Goal: Task Accomplishment & Management: Manage account settings

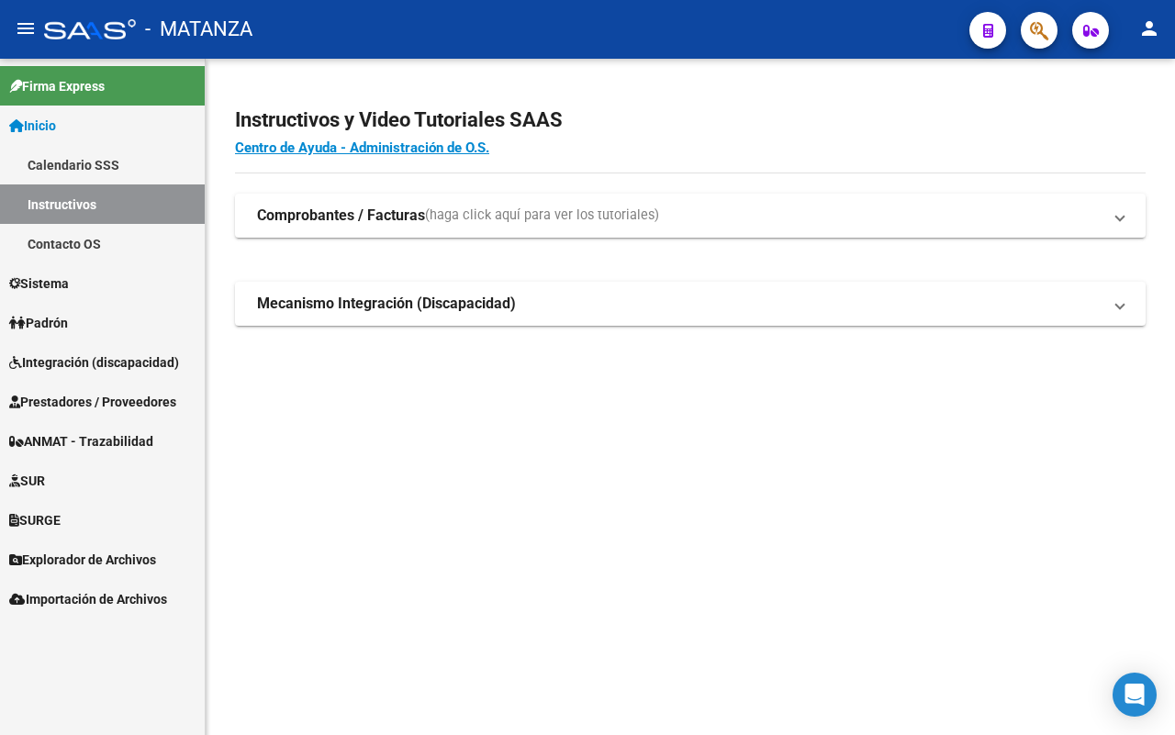
click at [108, 364] on span "Integración (discapacidad)" at bounding box center [94, 362] width 170 height 20
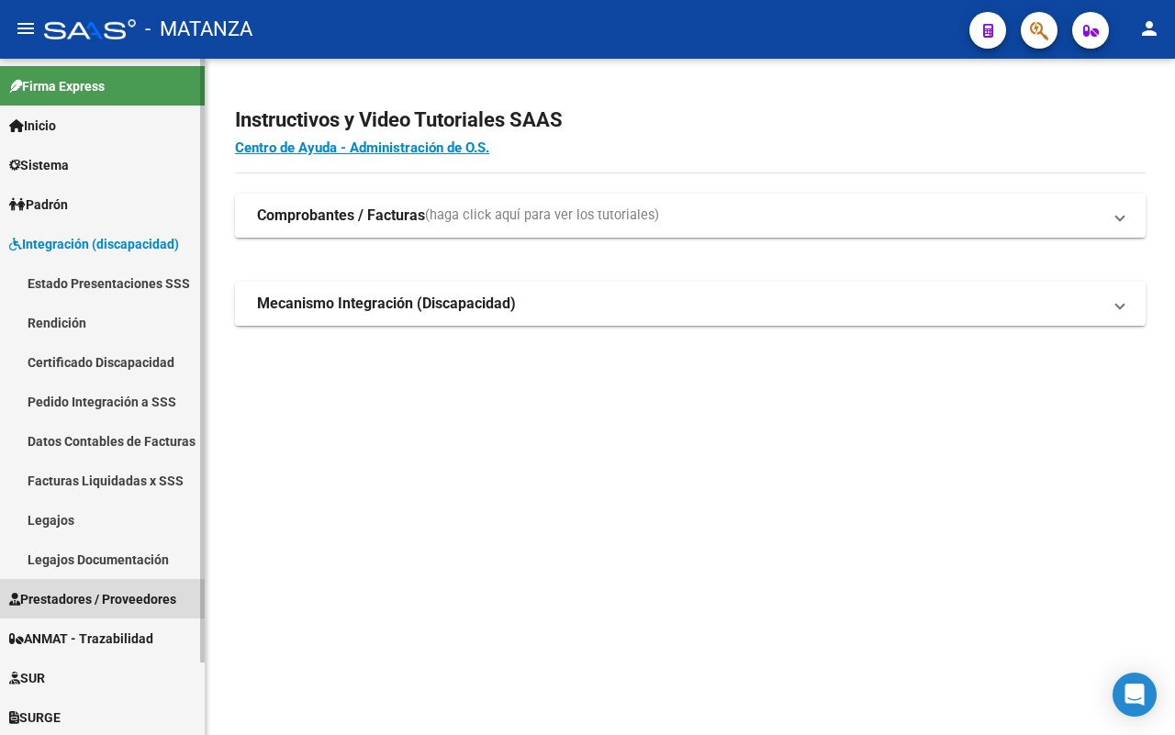
click at [78, 589] on span "Prestadores / Proveedores" at bounding box center [92, 599] width 167 height 20
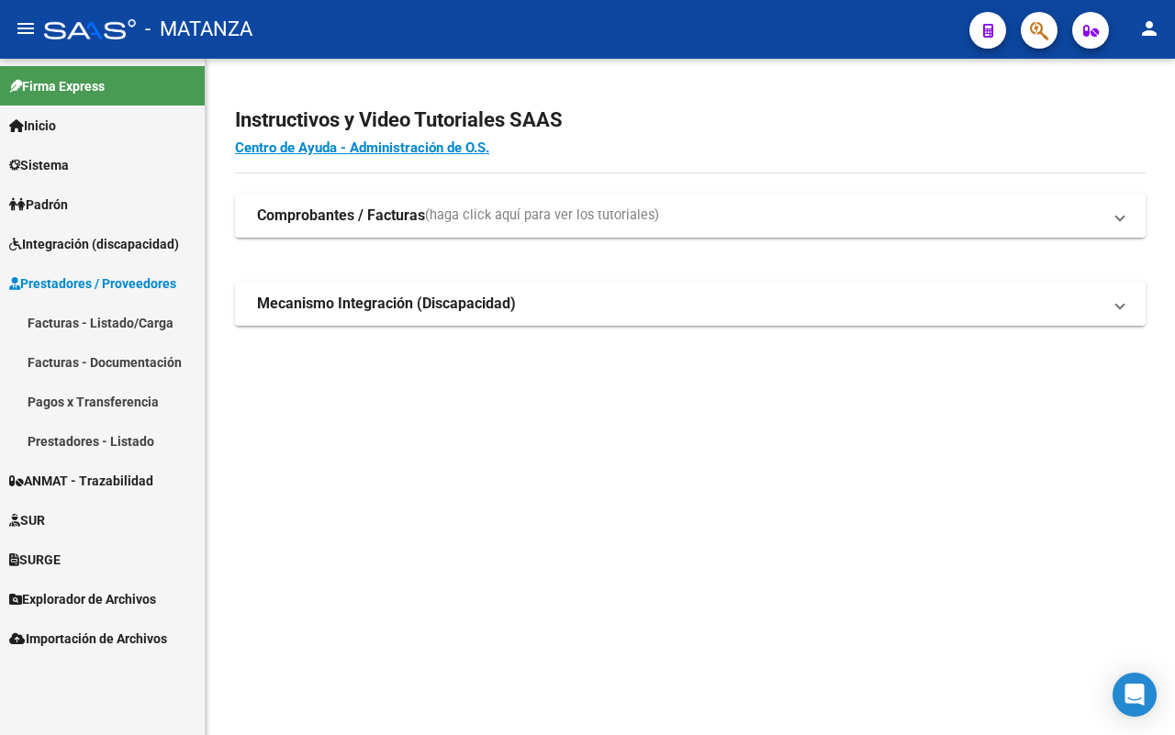
click at [133, 318] on link "Facturas - Listado/Carga" at bounding box center [102, 322] width 205 height 39
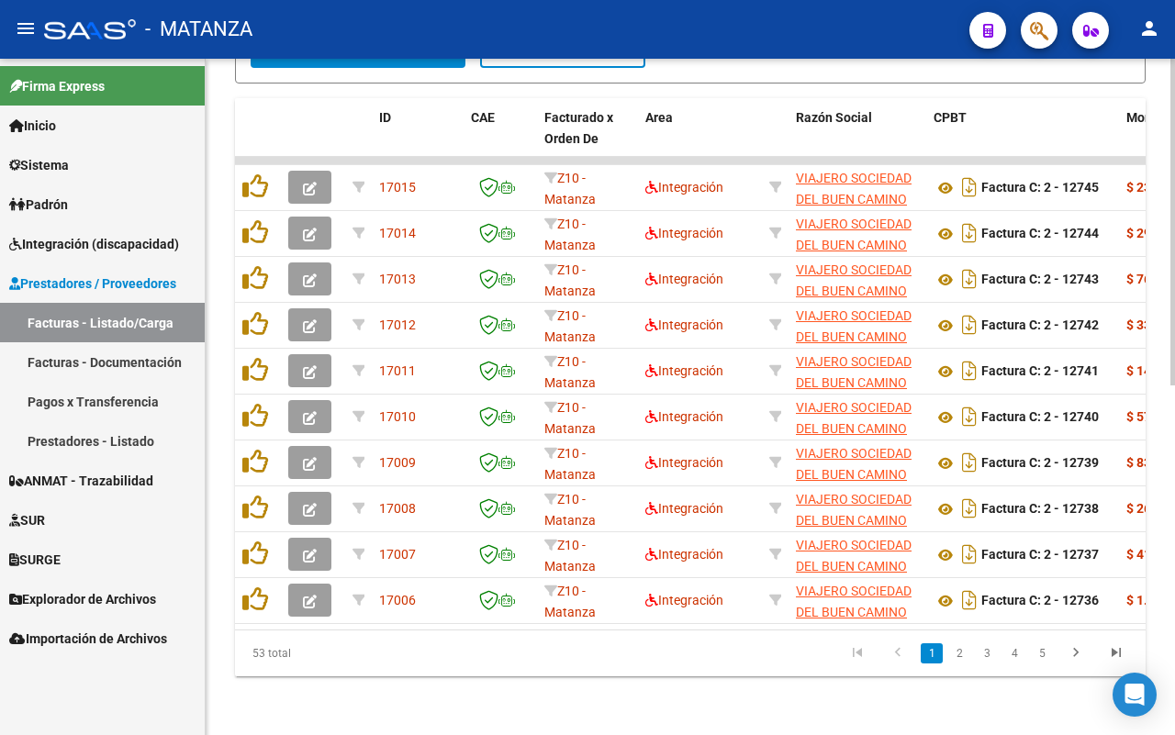
scroll to position [725, 0]
drag, startPoint x: 1044, startPoint y: 652, endPoint x: 904, endPoint y: 652, distance: 140.4
click at [1043, 652] on link "5" at bounding box center [1042, 653] width 22 height 20
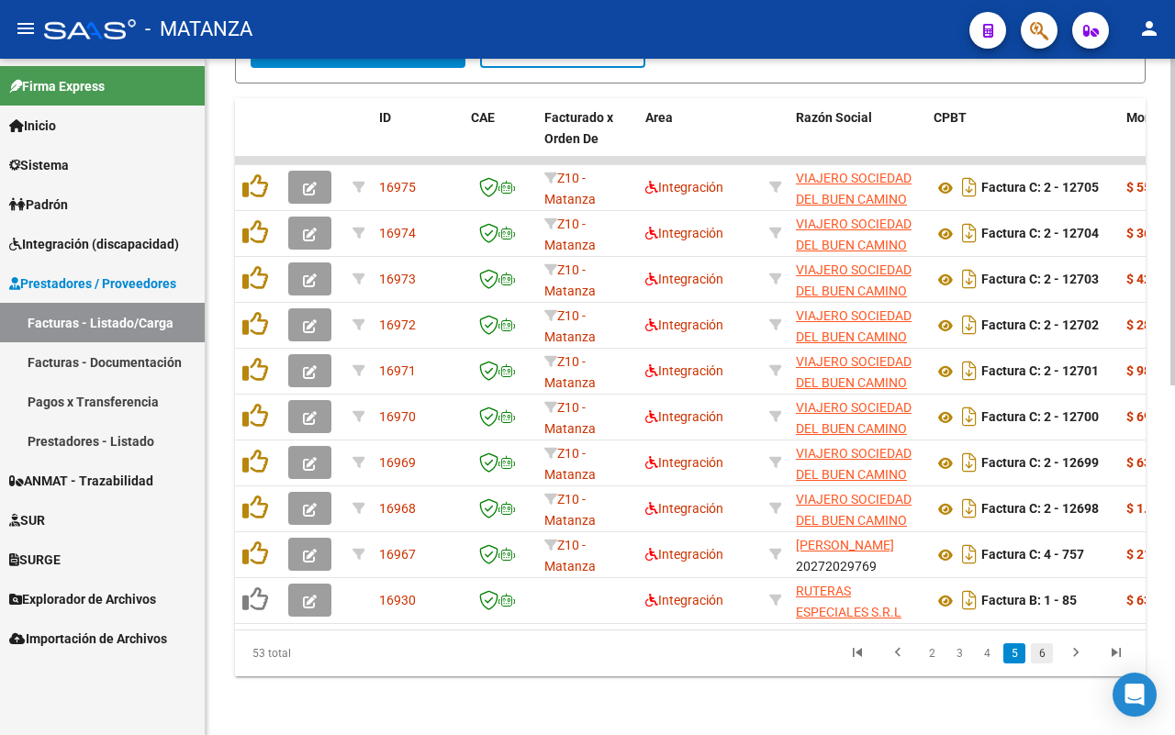
click at [1042, 652] on link "6" at bounding box center [1042, 653] width 22 height 20
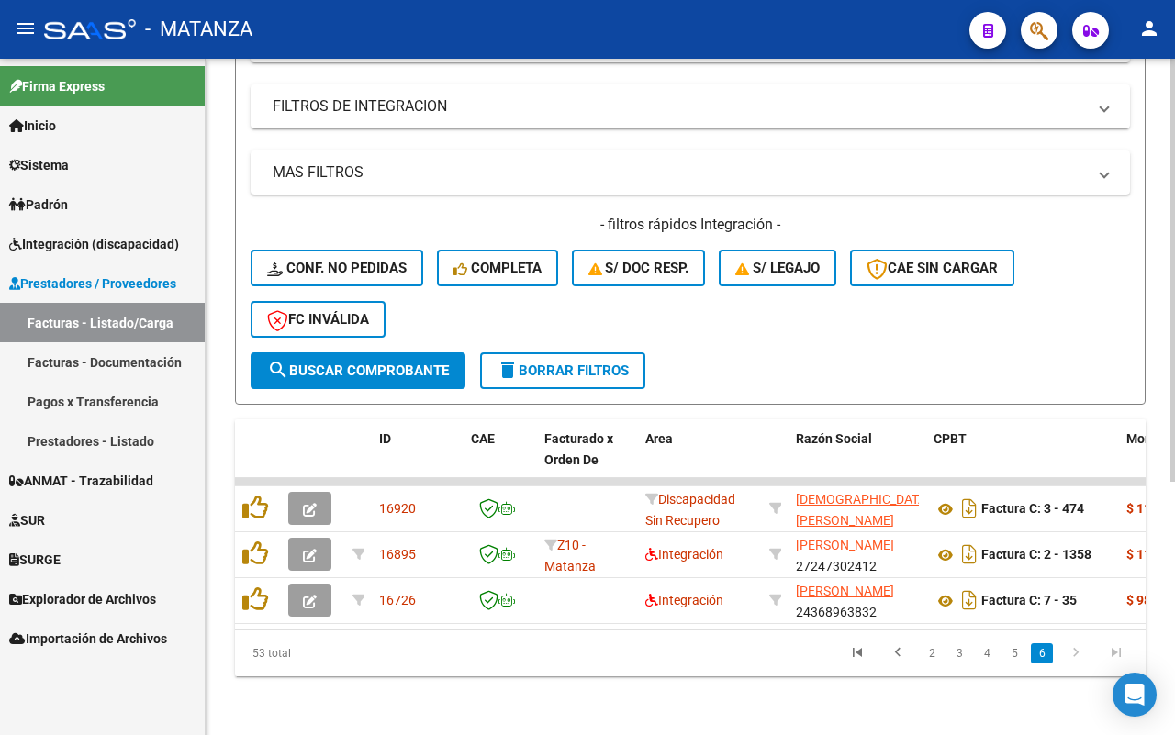
scroll to position [404, 0]
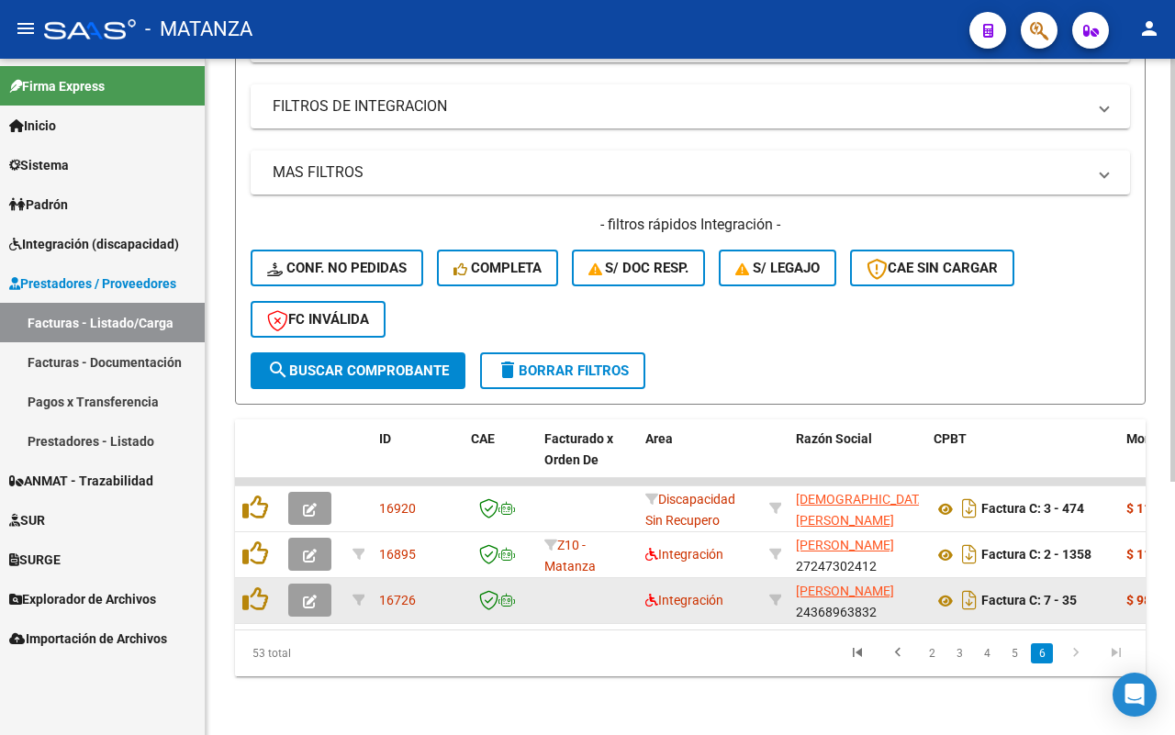
click at [299, 584] on button "button" at bounding box center [309, 600] width 43 height 33
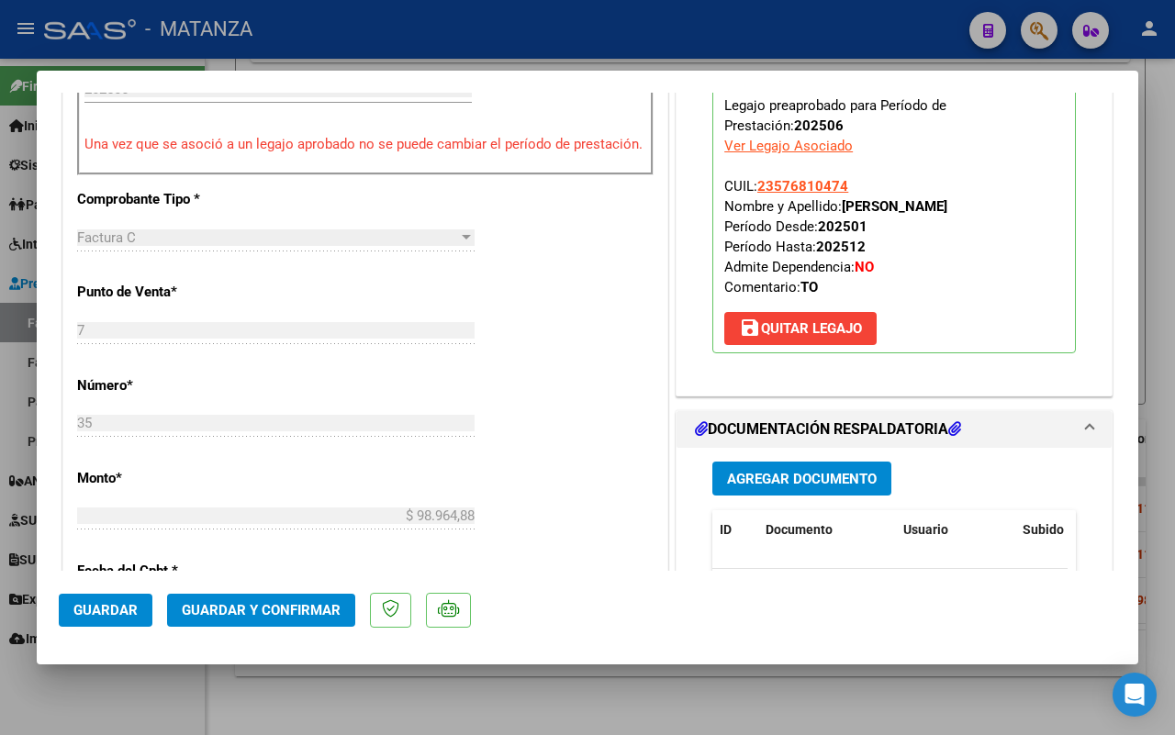
scroll to position [459, 0]
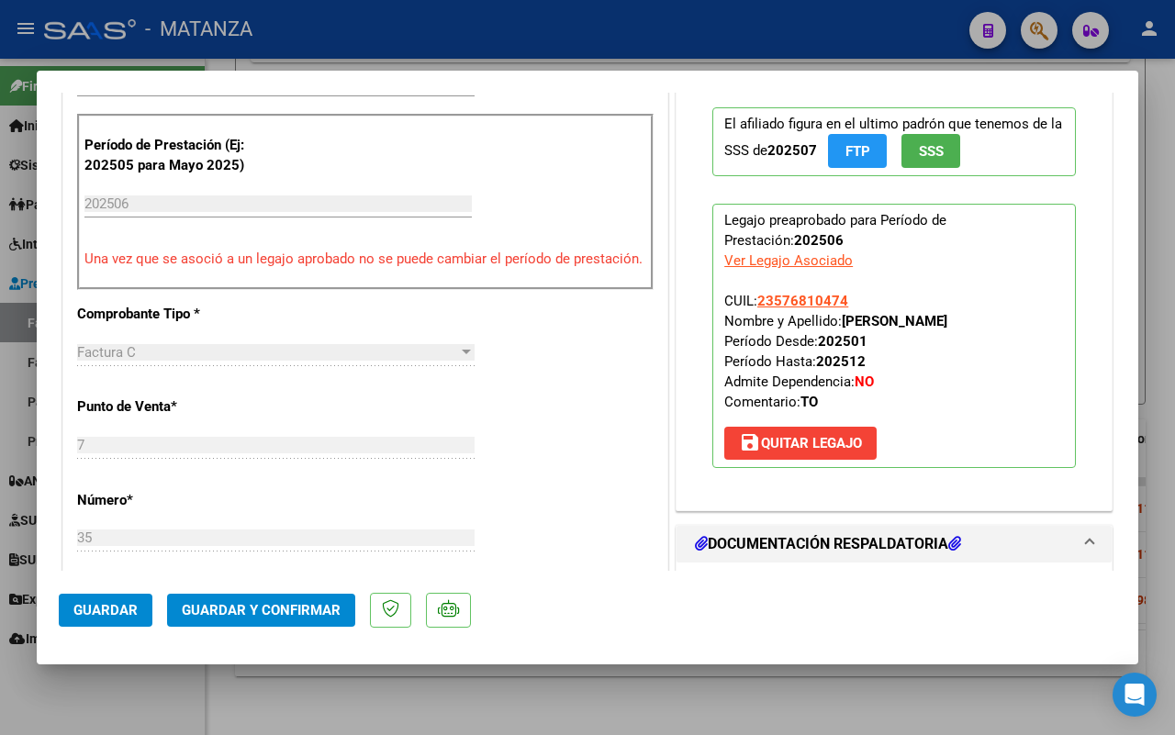
click at [163, 684] on div at bounding box center [587, 367] width 1175 height 735
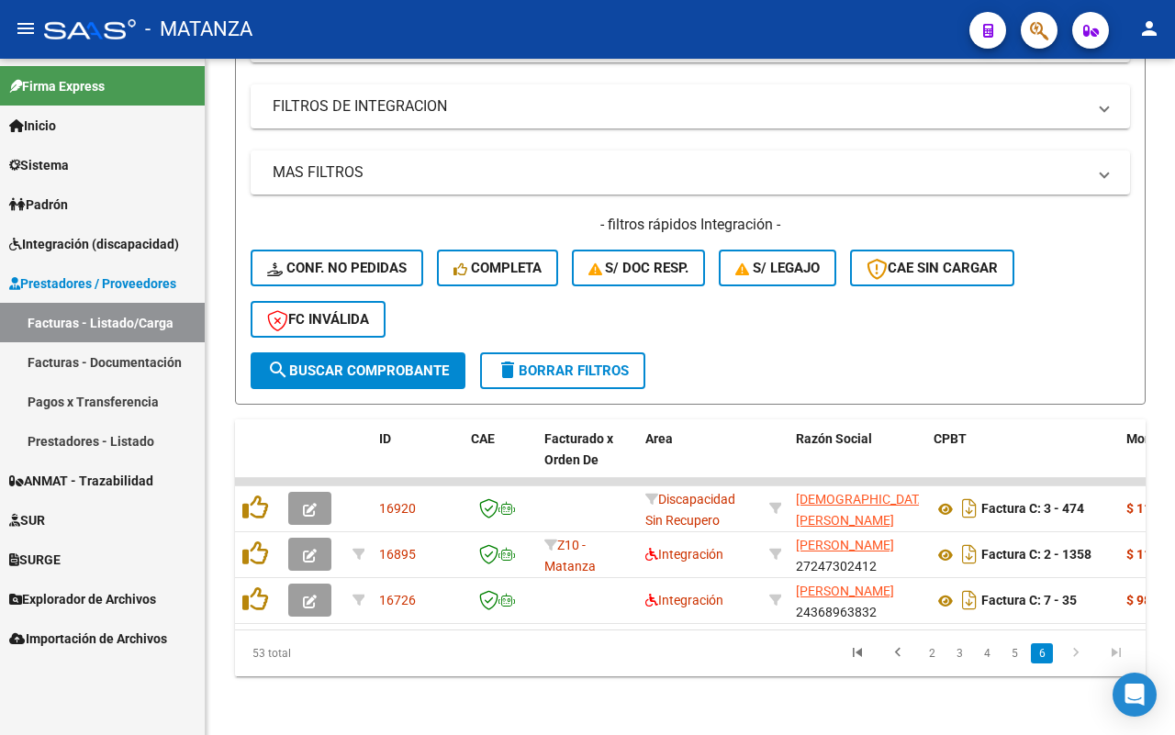
scroll to position [404, 0]
